Goal: Task Accomplishment & Management: Manage account settings

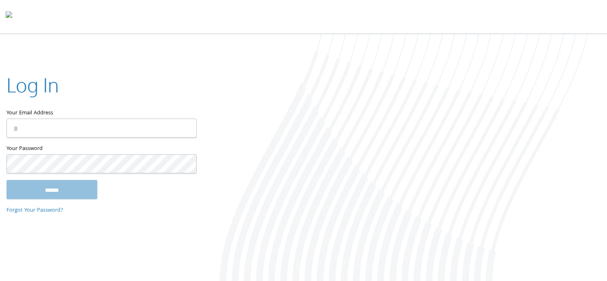
click at [336, 95] on div at bounding box center [404, 158] width 405 height 249
